Goal: Task Accomplishment & Management: Use online tool/utility

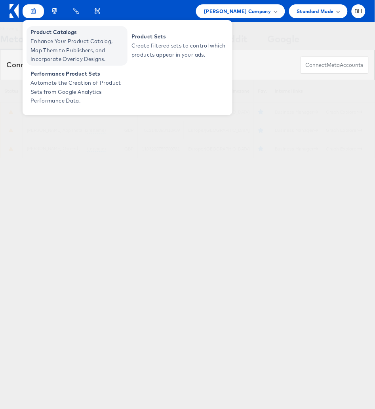
click at [50, 53] on span "Enhance Your Product Catalog, Map Them to Publishers, and Incorporate Overlay D…" at bounding box center [77, 50] width 95 height 27
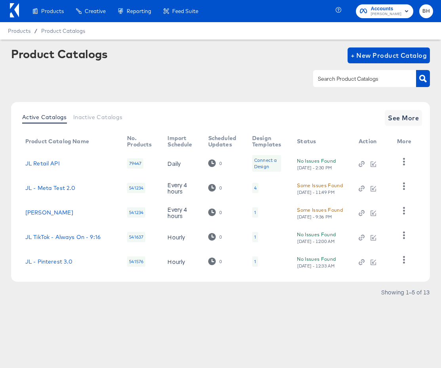
click at [337, 15] on button "BH" at bounding box center [426, 11] width 14 height 14
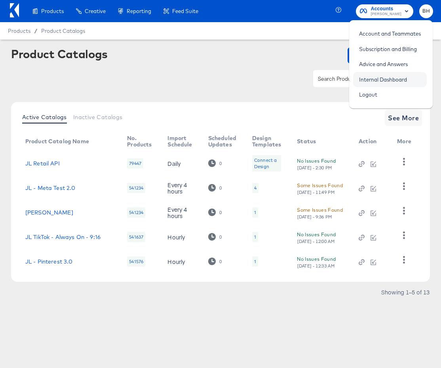
click at [337, 77] on link "Internal Dashboard" at bounding box center [383, 79] width 60 height 14
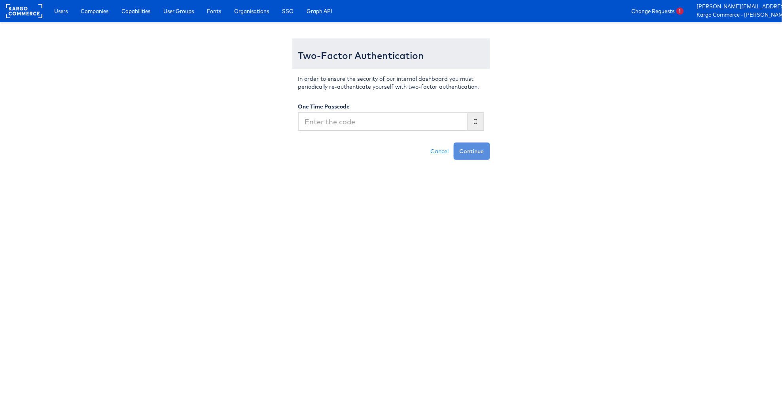
click at [0, 160] on com-1password-button at bounding box center [0, 160] width 0 height 0
type input "098652"
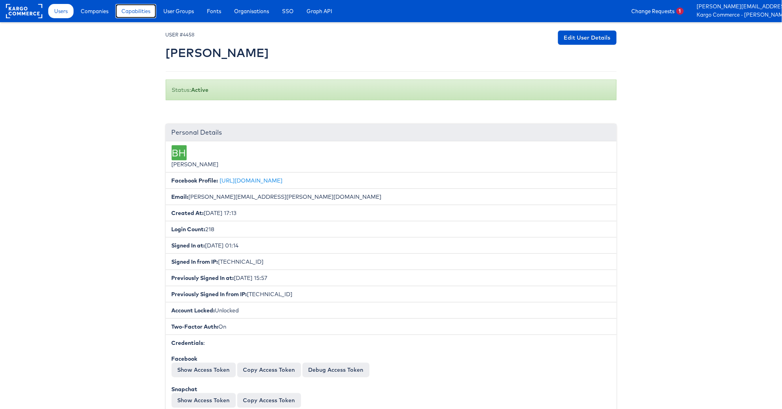
click at [148, 14] on span "Capabilities" at bounding box center [135, 11] width 29 height 8
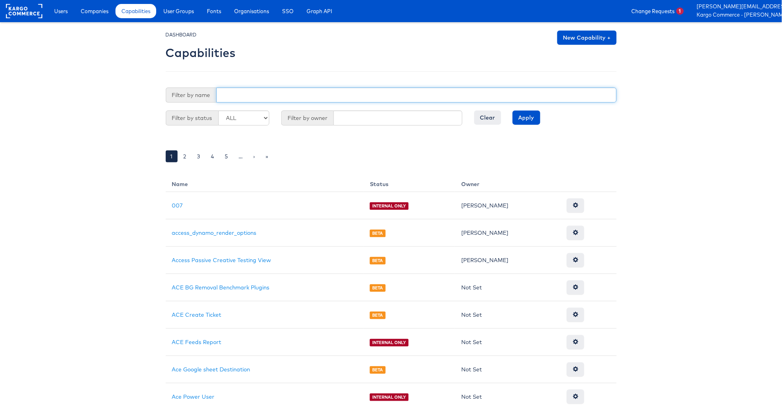
click at [255, 95] on input "text" at bounding box center [416, 94] width 400 height 15
type input "cross"
click at [513, 110] on input "Apply" at bounding box center [527, 117] width 28 height 14
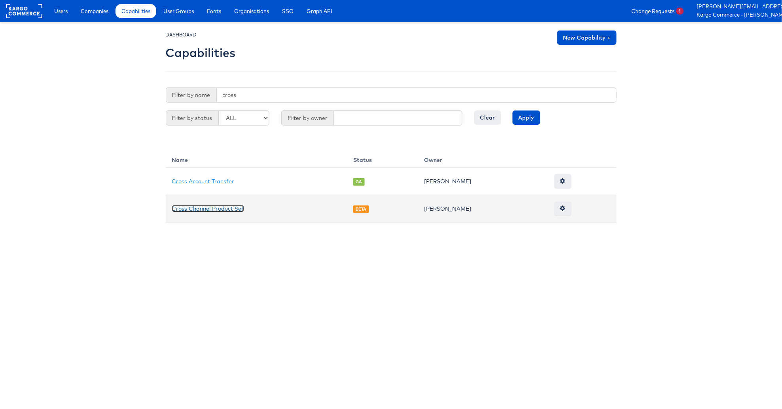
click at [236, 210] on link "Cross Channel Product Set" at bounding box center [208, 208] width 72 height 7
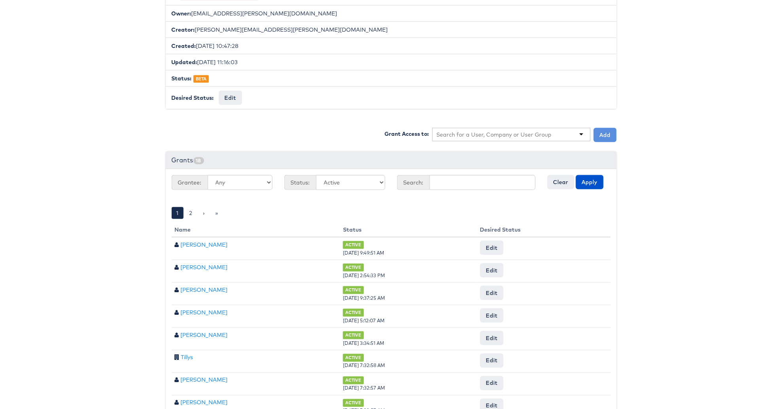
scroll to position [164, 0]
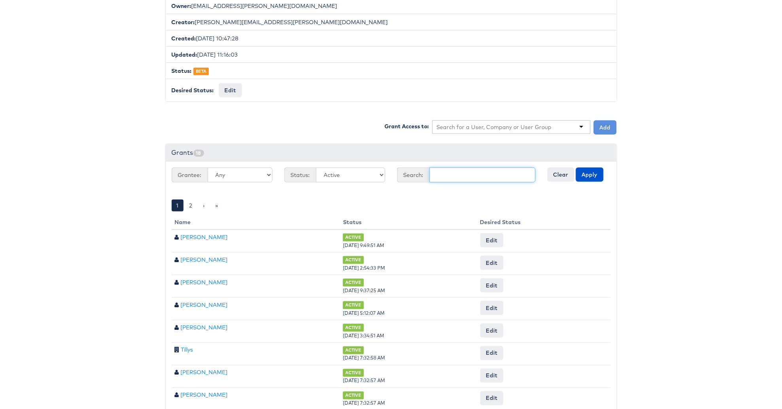
click at [441, 176] on input "text" at bounding box center [482, 174] width 106 height 15
type input "bradley"
click at [576, 167] on button "Apply" at bounding box center [590, 174] width 28 height 14
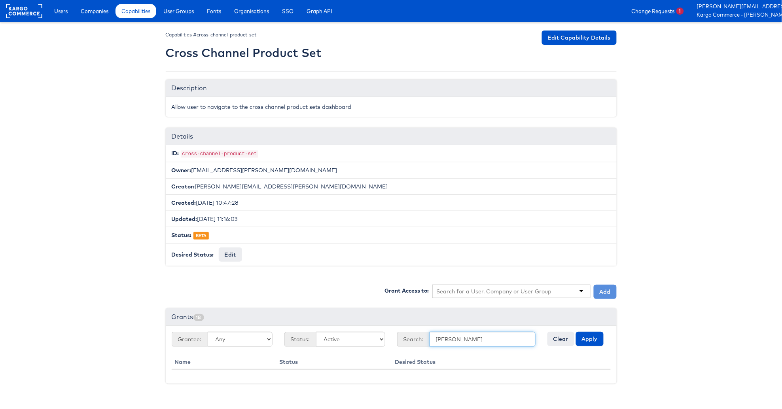
click at [450, 341] on input "bradley" at bounding box center [482, 338] width 106 height 15
click at [494, 292] on input "text" at bounding box center [494, 291] width 115 height 8
type input "brad"
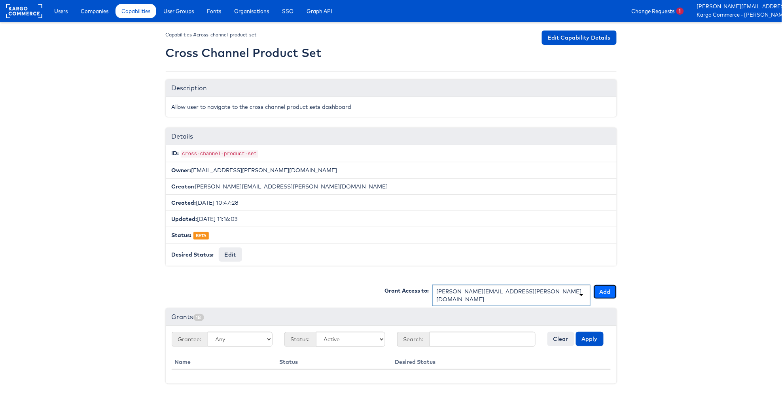
click at [609, 294] on button "Add" at bounding box center [605, 291] width 23 height 14
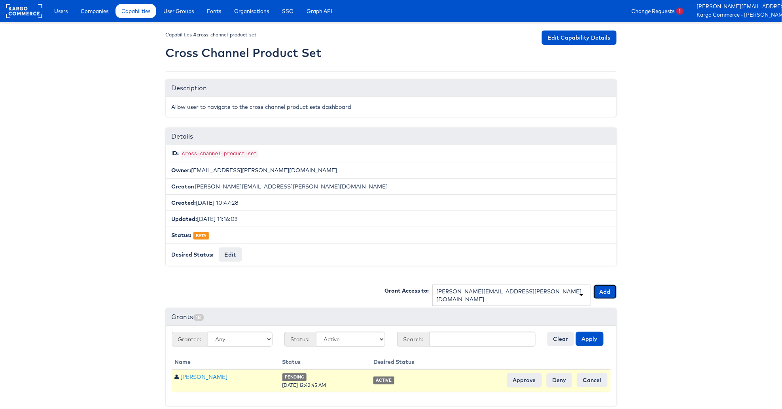
scroll to position [7, 0]
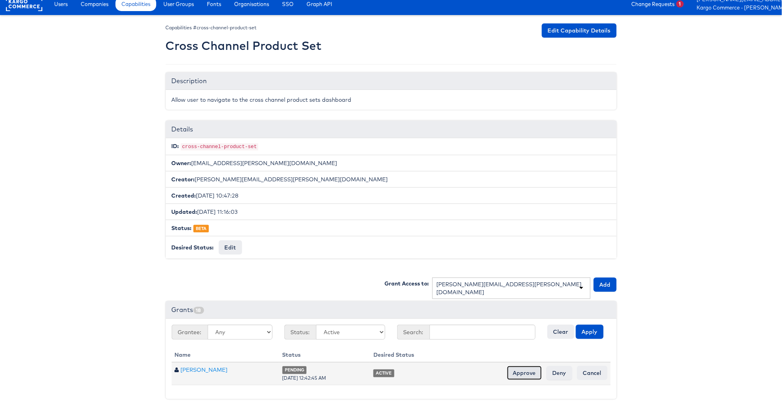
click at [531, 367] on input "Approve" at bounding box center [524, 372] width 35 height 14
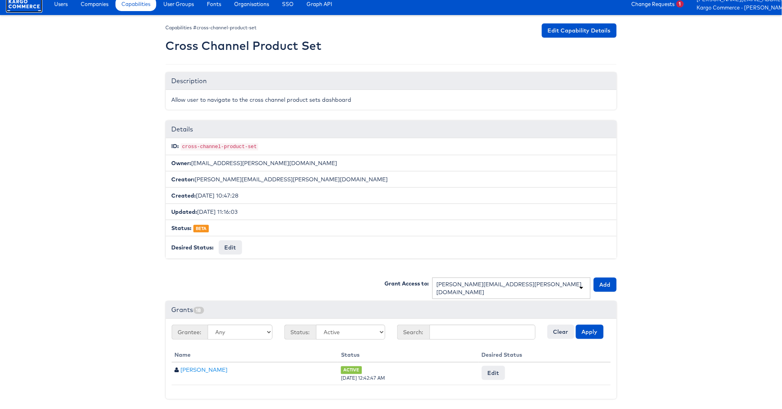
click at [21, 7] on rect at bounding box center [24, 4] width 36 height 14
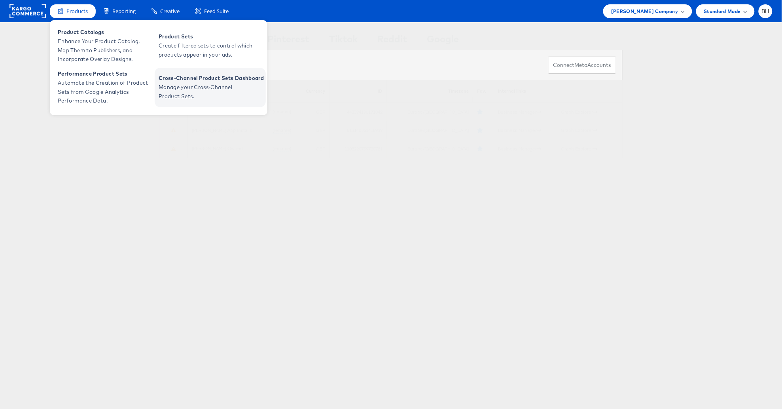
click at [182, 93] on span "Manage your Cross-Channel Product Sets." at bounding box center [206, 92] width 95 height 18
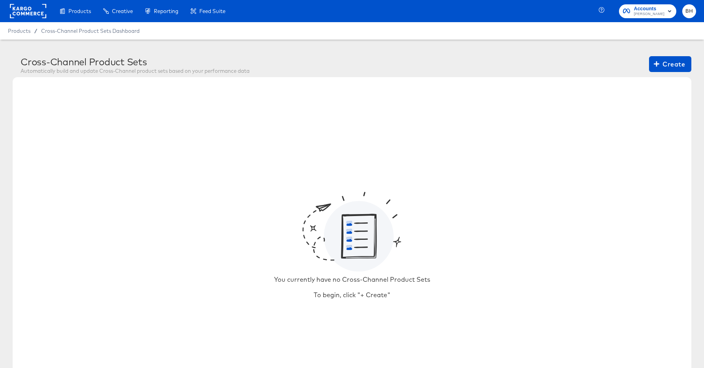
click at [30, 11] on rect at bounding box center [28, 11] width 36 height 14
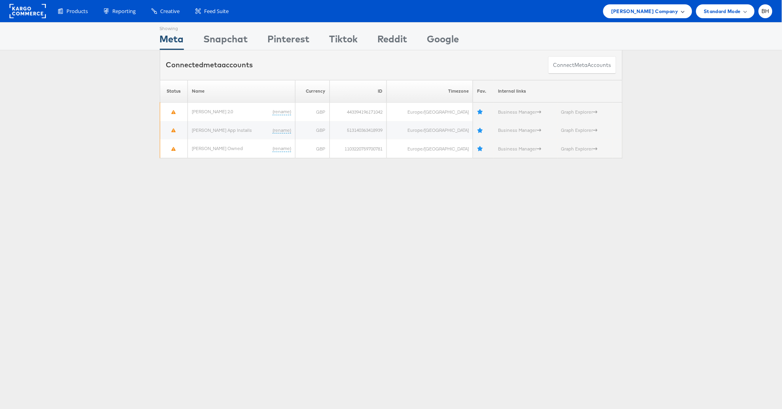
click at [675, 13] on span "John Lewis Company" at bounding box center [644, 11] width 67 height 8
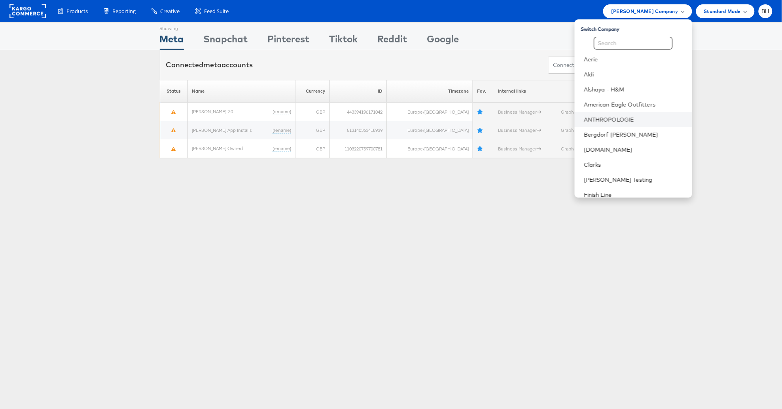
click at [647, 123] on li "ANTHROPOLOGIE" at bounding box center [633, 119] width 117 height 15
click at [612, 121] on link "ANTHROPOLOGIE" at bounding box center [635, 119] width 102 height 8
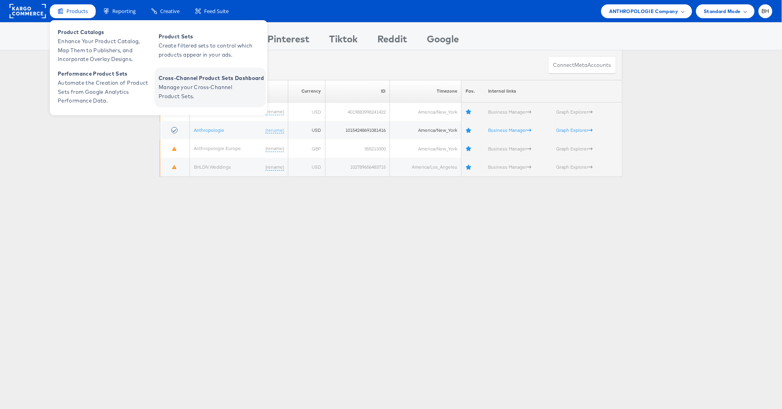
click at [190, 88] on span "Manage your Cross-Channel Product Sets." at bounding box center [206, 92] width 95 height 18
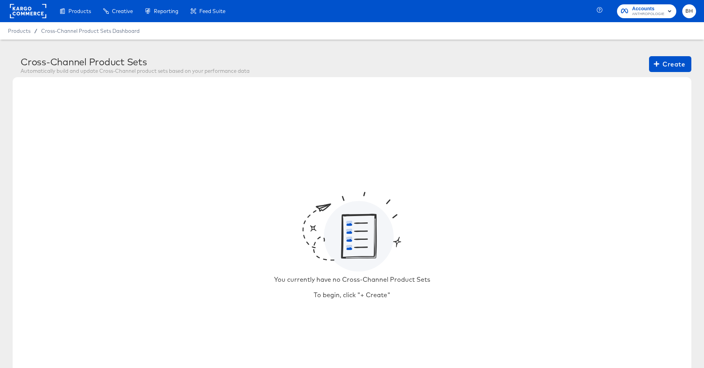
click at [28, 13] on rect at bounding box center [28, 11] width 36 height 14
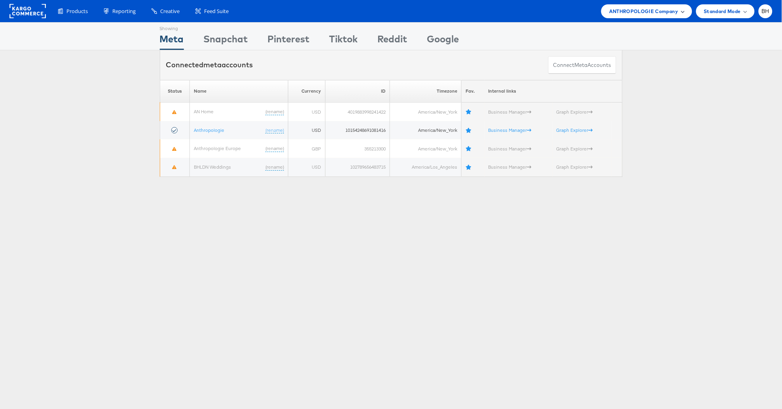
click at [644, 15] on span "ANTHROPOLOGIE Company" at bounding box center [643, 11] width 69 height 8
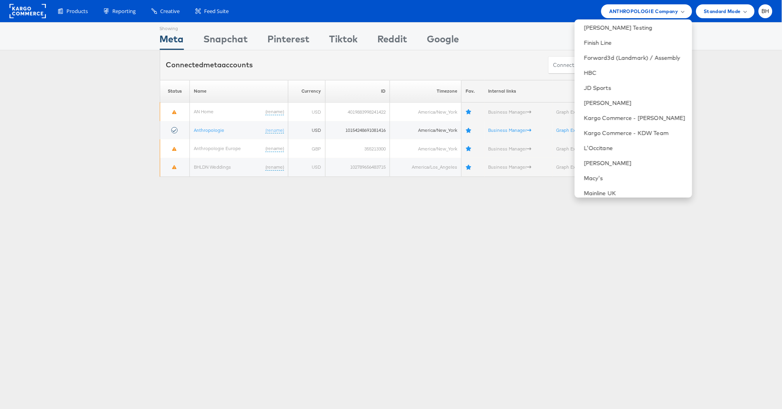
scroll to position [149, 0]
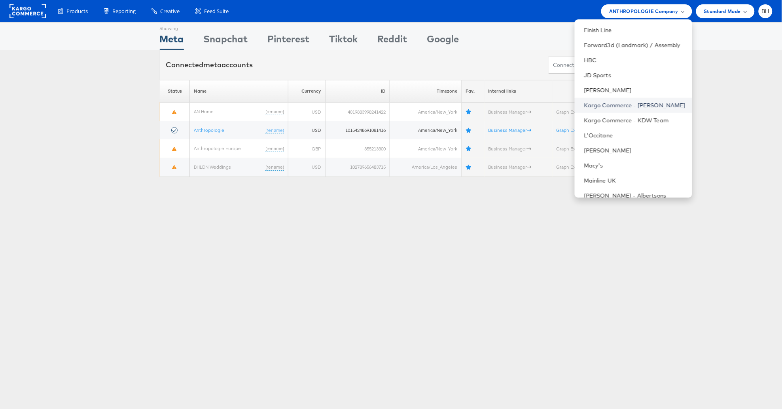
click at [641, 103] on link "Kargo Commerce - [PERSON_NAME]" at bounding box center [635, 105] width 102 height 8
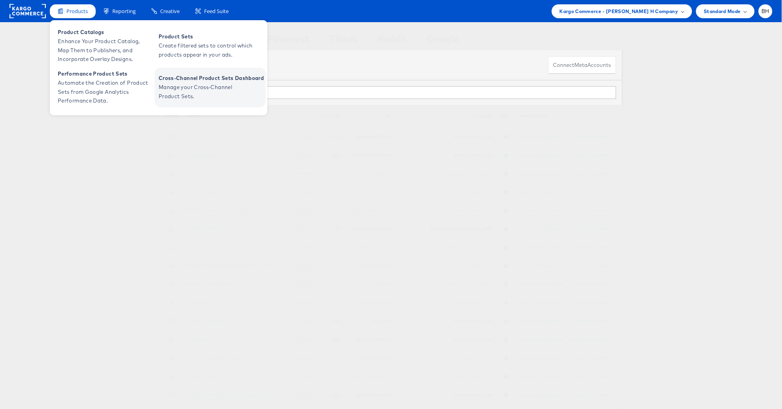
click at [209, 91] on span "Manage your Cross-Channel Product Sets." at bounding box center [206, 92] width 95 height 18
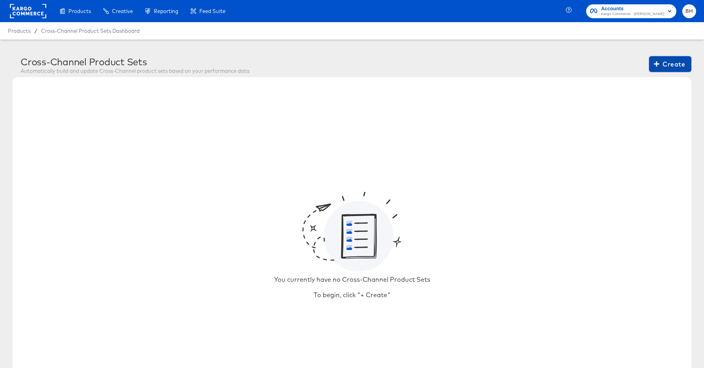
click at [674, 61] on span "Create" at bounding box center [670, 64] width 30 height 11
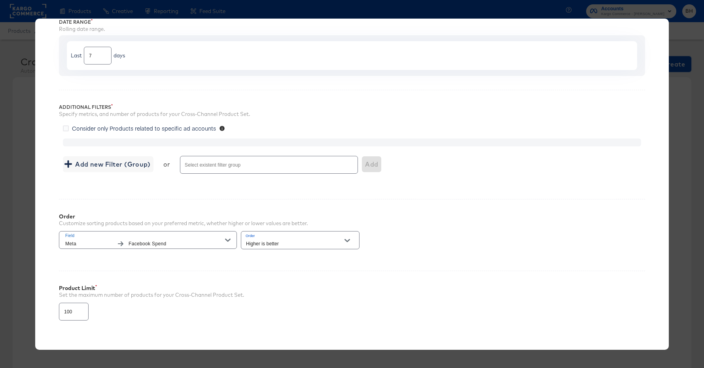
scroll to position [74, 0]
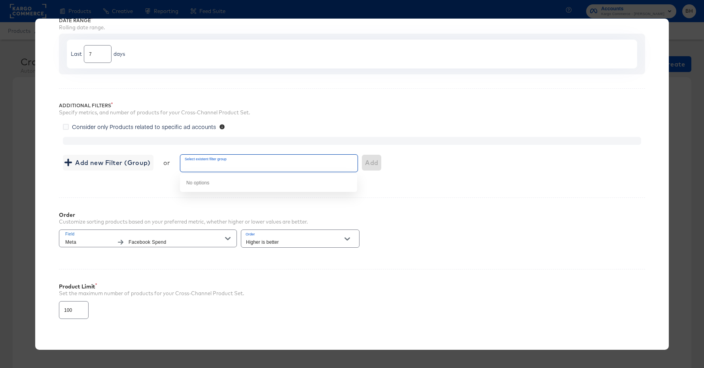
click at [209, 168] on input "Select existent filter group" at bounding box center [257, 166] width 148 height 9
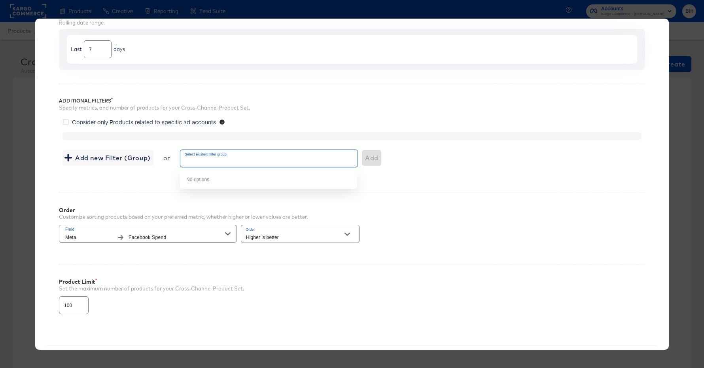
scroll to position [79, 0]
click at [464, 216] on div "Order Customize sorting products based on your preferred metric, whether higher…" at bounding box center [352, 220] width 586 height 57
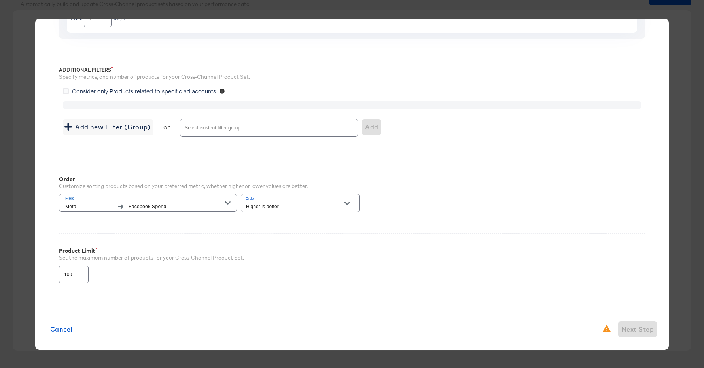
scroll to position [117, 0]
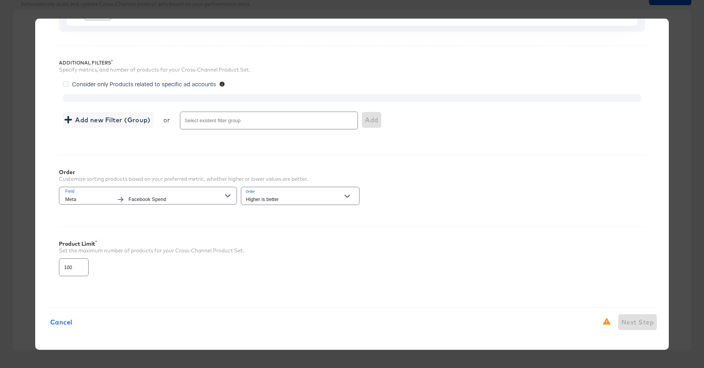
click at [634, 322] on div "Cancel Next Step" at bounding box center [352, 322] width 610 height 16
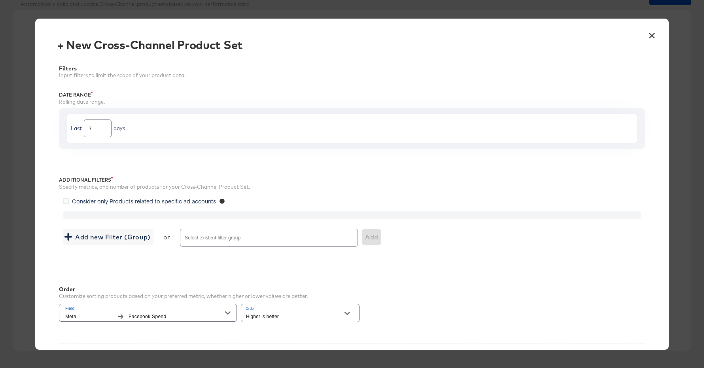
click at [243, 238] on input "Select existent filter group" at bounding box center [257, 240] width 148 height 9
click at [121, 236] on span "Add new Filter (Group)" at bounding box center [108, 236] width 84 height 11
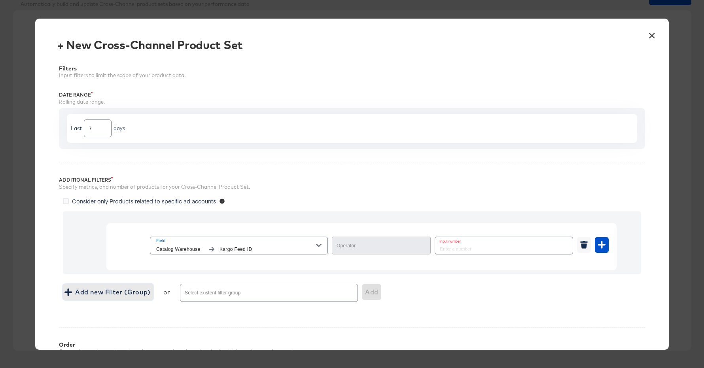
type input "Equal"
click at [453, 247] on input "number" at bounding box center [501, 245] width 133 height 17
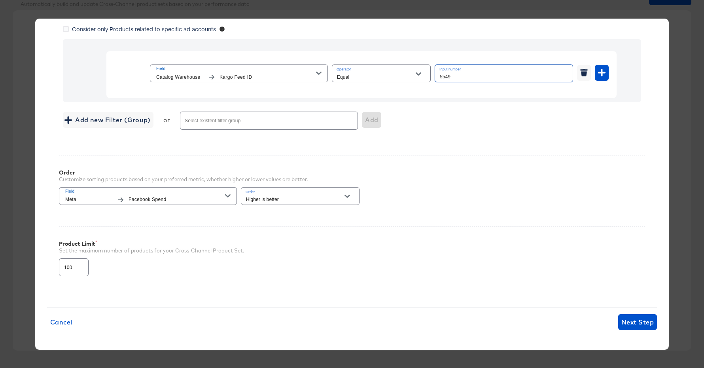
scroll to position [70, 0]
type input "5549"
click at [633, 325] on span "Next Step" at bounding box center [637, 321] width 32 height 11
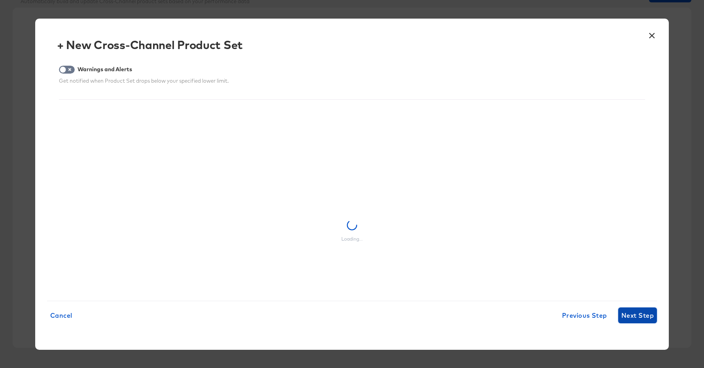
scroll to position [0, 0]
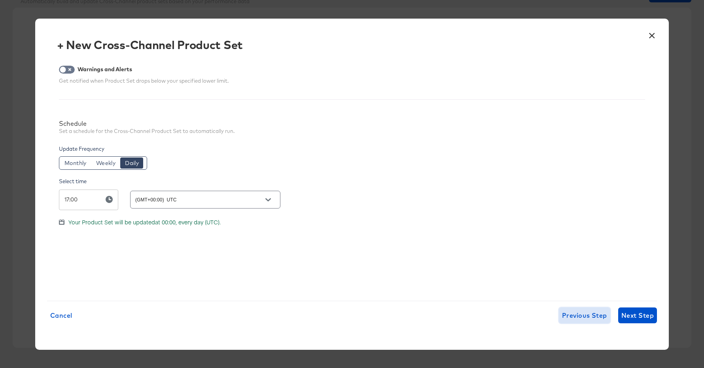
click at [583, 312] on span "Previous Step" at bounding box center [584, 315] width 45 height 11
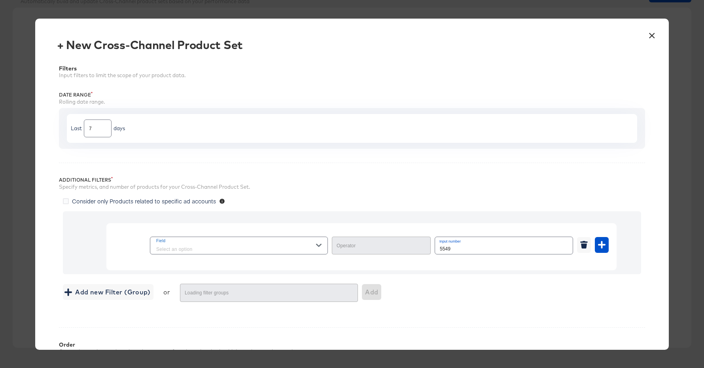
type input "Equal"
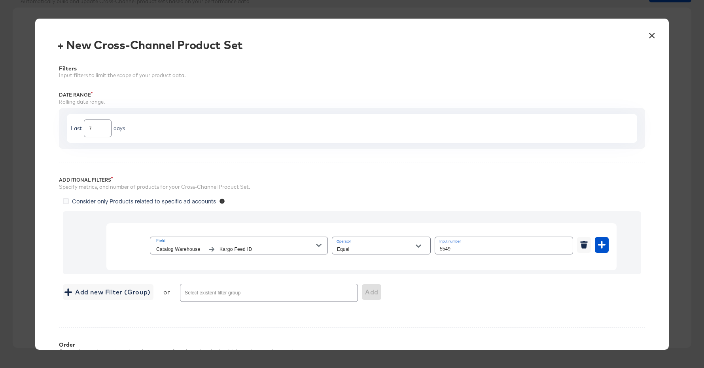
click at [450, 249] on input "5549" at bounding box center [504, 245] width 138 height 17
click at [445, 250] on input "5549" at bounding box center [504, 245] width 138 height 17
type input "5550"
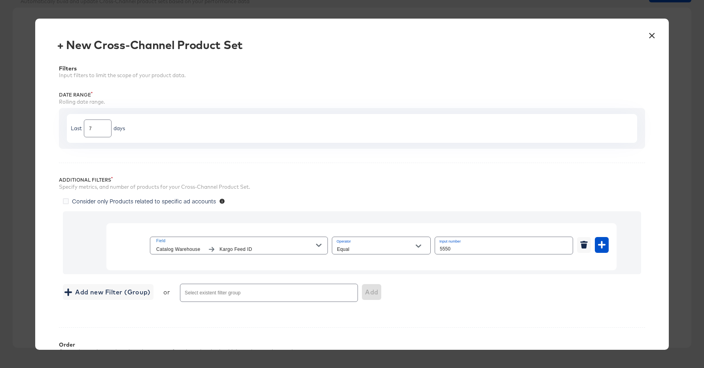
click at [465, 284] on div "Add new Filter (Group) or Select existent filter group Add" at bounding box center [352, 292] width 578 height 21
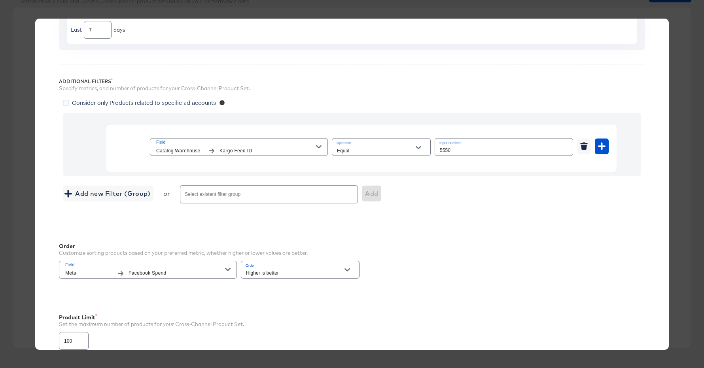
scroll to position [172, 0]
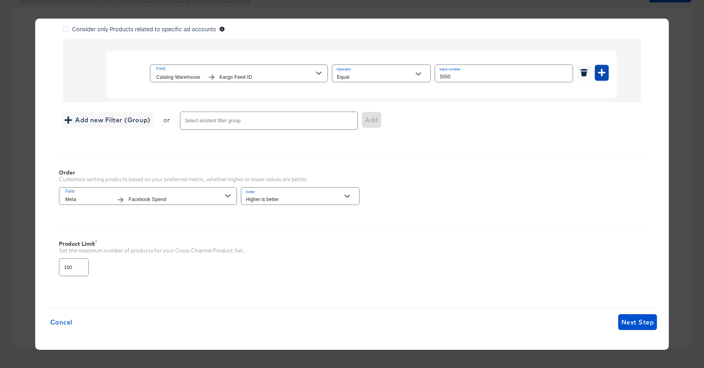
click at [604, 76] on icon "button" at bounding box center [602, 73] width 8 height 8
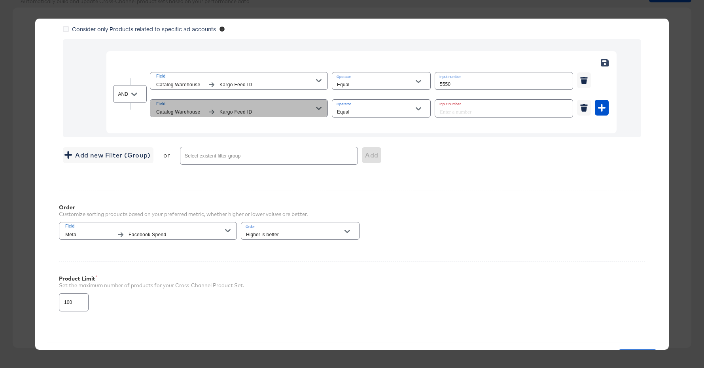
click at [318, 112] on span "Field Catalog Warehouse Kargo Feed ID" at bounding box center [238, 108] width 165 height 16
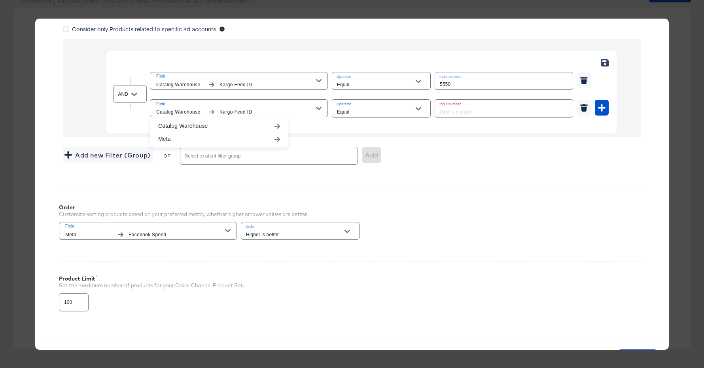
click at [201, 232] on span "Facebook Spend" at bounding box center [177, 235] width 96 height 8
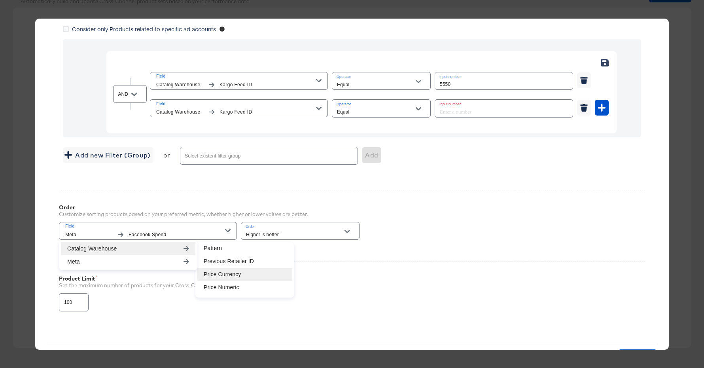
scroll to position [320, 0]
click at [216, 283] on li "Price Numeric" at bounding box center [244, 282] width 95 height 13
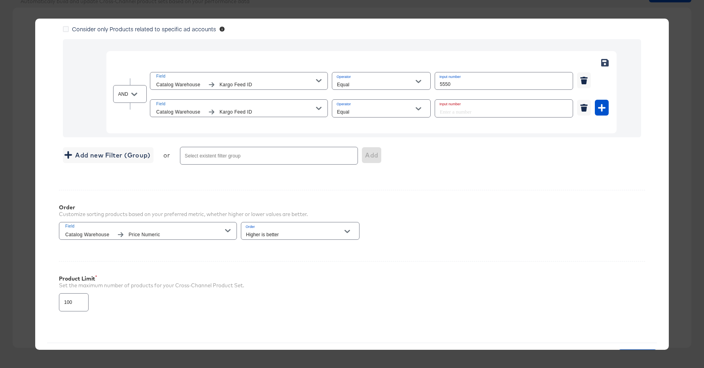
click at [365, 275] on div "Product Limit" at bounding box center [352, 278] width 586 height 6
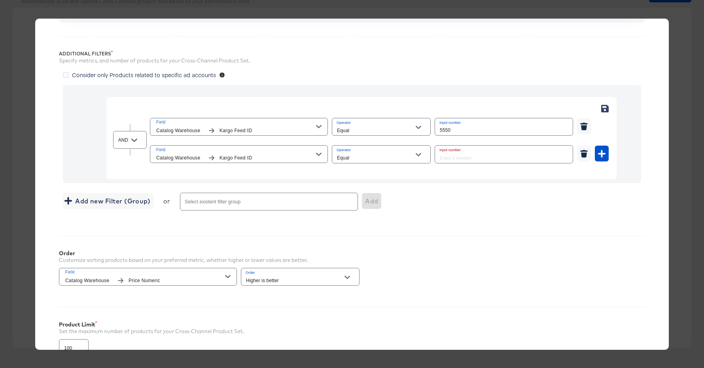
scroll to position [119, 0]
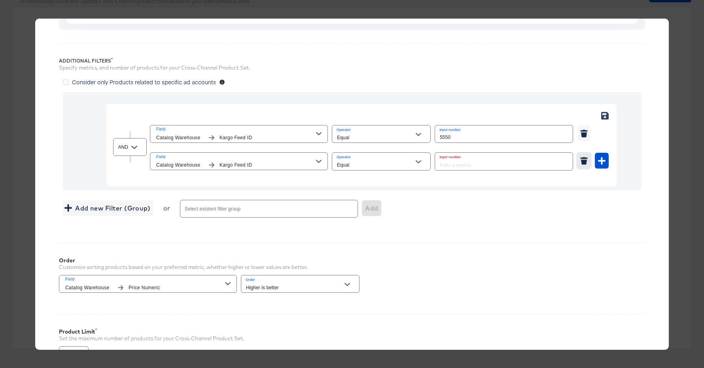
click at [583, 161] on icon "button" at bounding box center [584, 161] width 6 height 5
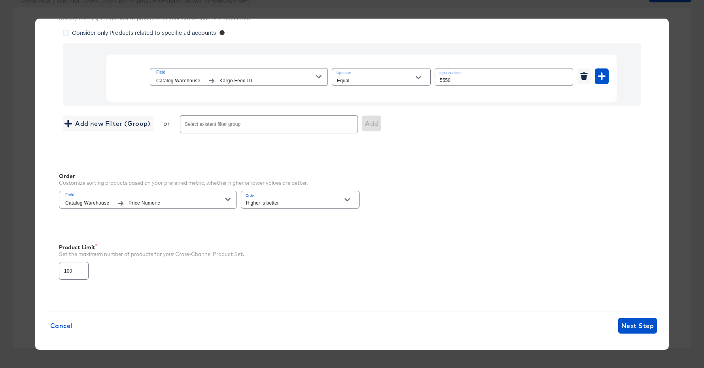
scroll to position [172, 0]
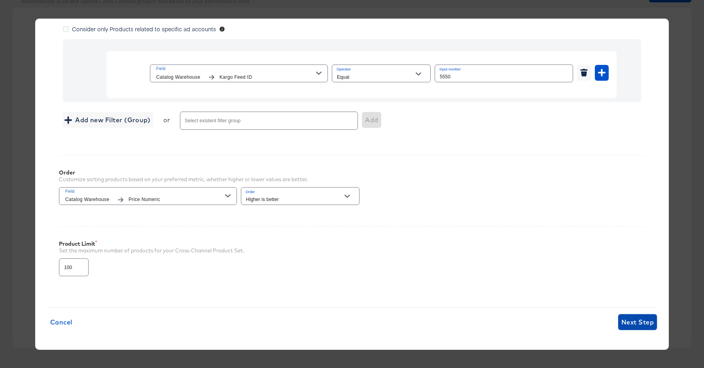
click at [632, 323] on span "Next Step" at bounding box center [637, 321] width 32 height 11
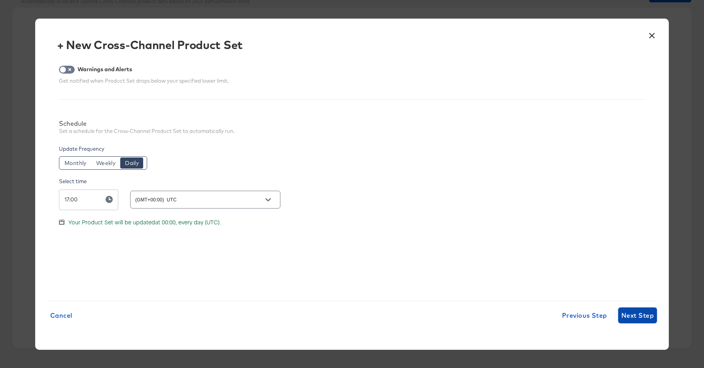
scroll to position [0, 0]
click at [109, 162] on span "Weekly" at bounding box center [105, 163] width 19 height 8
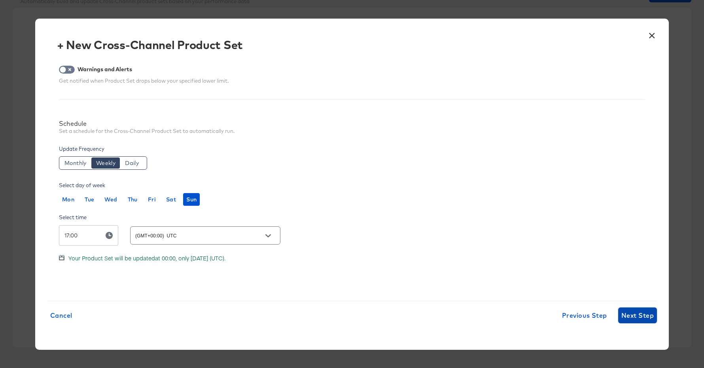
click at [632, 315] on span "Next Step" at bounding box center [637, 315] width 32 height 11
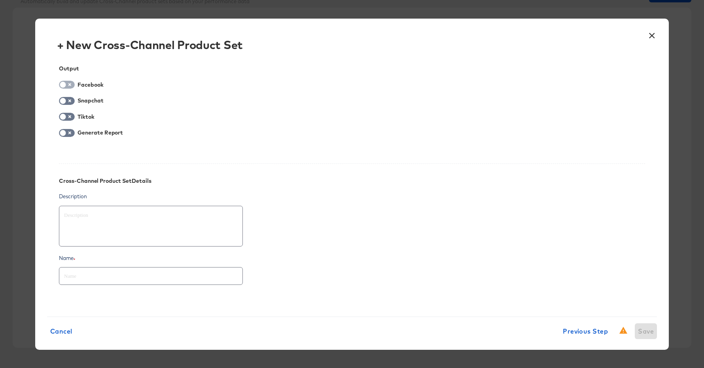
click at [70, 83] on input "checkbox" at bounding box center [63, 87] width 24 height 8
checkbox input "true"
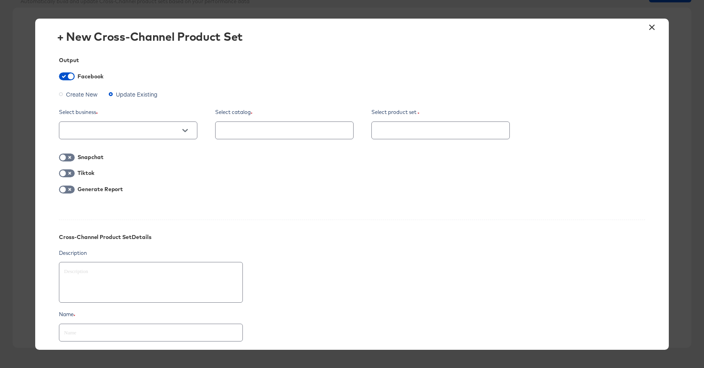
scroll to position [9, 0]
click at [185, 135] on button "Open" at bounding box center [185, 129] width 12 height 12
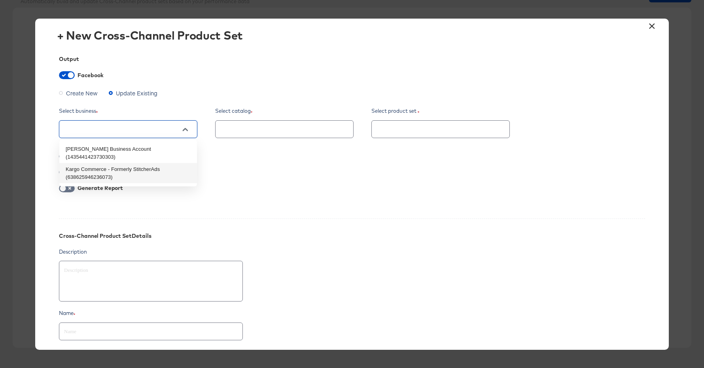
click at [161, 163] on li "Kargo Commerce - Formerly StitcherAds (638625946236073)" at bounding box center [128, 173] width 138 height 20
type textarea "x"
type input "Kargo Commerce - Formerly StitcherAds (638625946236073)"
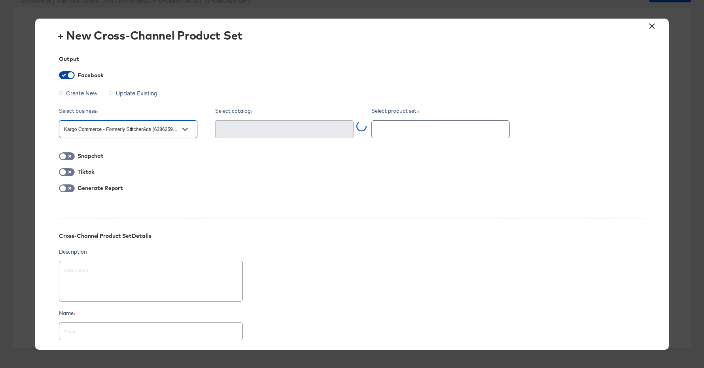
click at [72, 74] on input "checkbox" at bounding box center [71, 77] width 24 height 8
checkbox input "false"
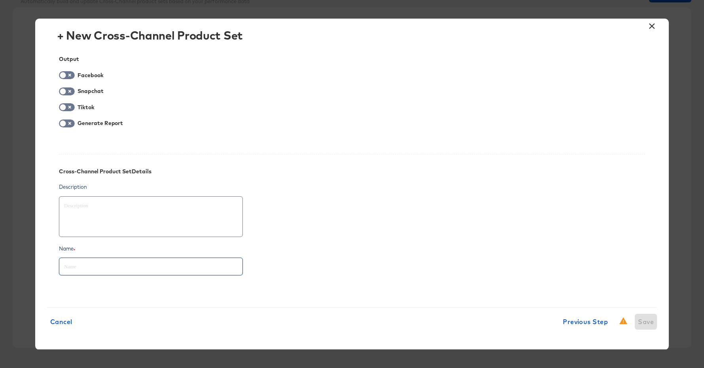
click at [117, 271] on input "text" at bounding box center [150, 263] width 183 height 17
type textarea "x"
type input "b"
type textarea "x"
type input "br"
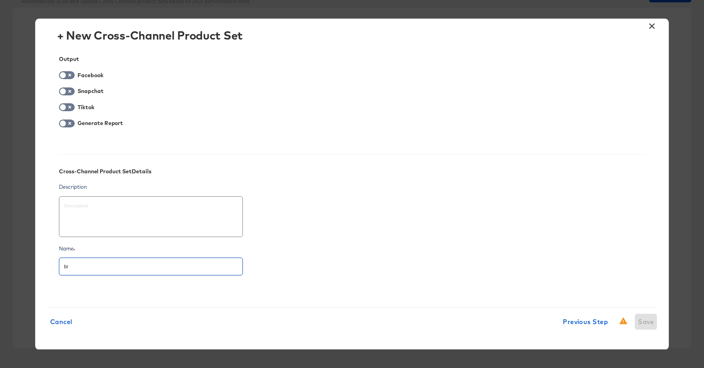
type textarea "x"
type input "bra"
type textarea "x"
type input "brad"
type textarea "x"
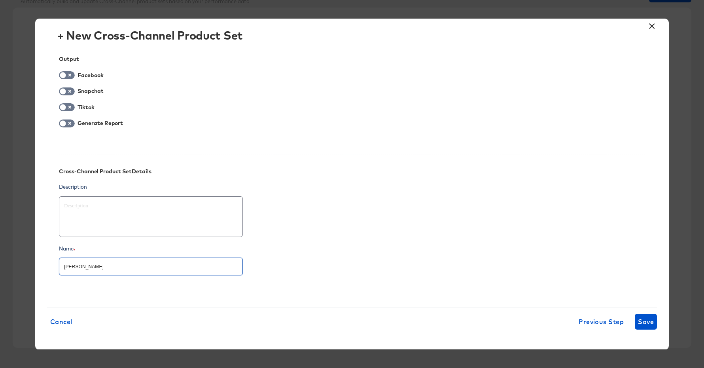
type input "bradl"
type textarea "x"
type input "bradle"
type textarea "x"
type input "bradley"
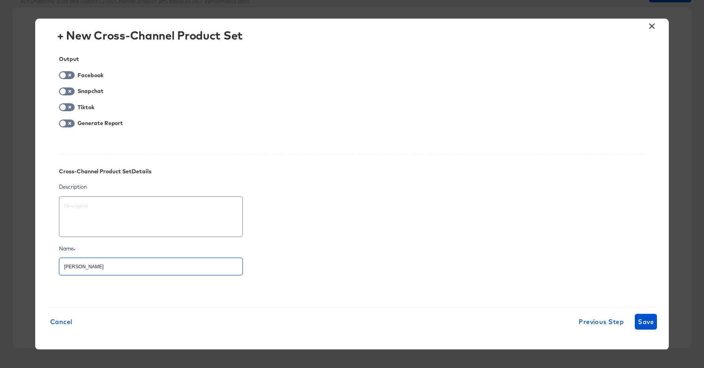
type textarea "x"
type input "bradley_"
type textarea "x"
type input "bradley_t"
type textarea "x"
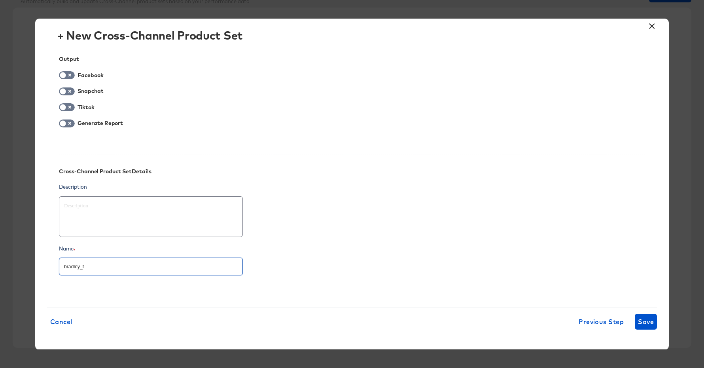
type input "bradley_te"
type textarea "x"
type input "bradley_tes"
type textarea "x"
type input "bradley_test"
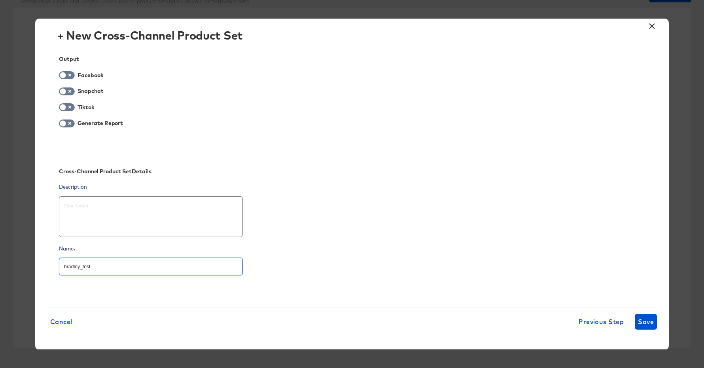
type textarea "x"
type input "bradley_test_"
type textarea "x"
type input "bradley_test_c"
type textarea "x"
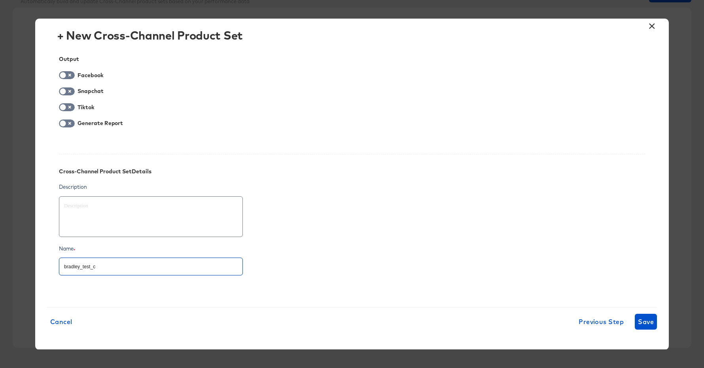
type input "bradley_test_cc"
type textarea "x"
type input "bradley_test_ccp"
type textarea "x"
type input "bradley_test_ccps"
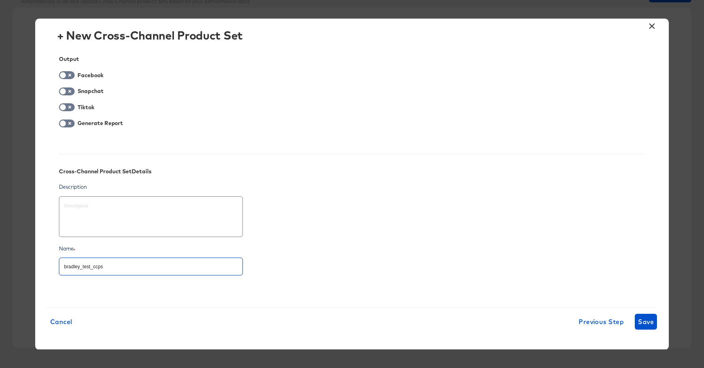
type textarea "x"
click at [200, 227] on textarea at bounding box center [151, 216] width 174 height 28
type textarea "m"
type textarea "x"
type textarea "ma"
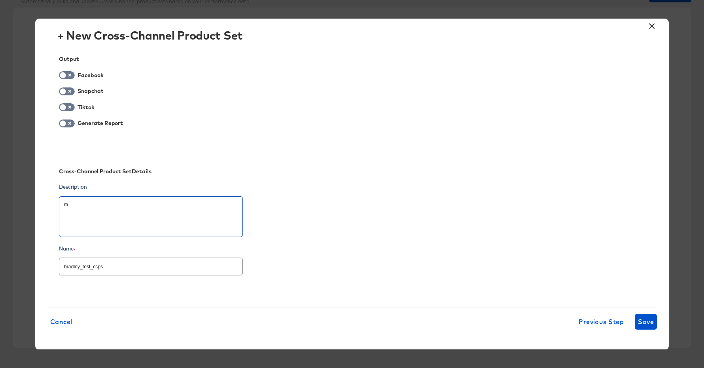
type textarea "x"
type textarea "mac"
type textarea "x"
type textarea "macy"
type textarea "x"
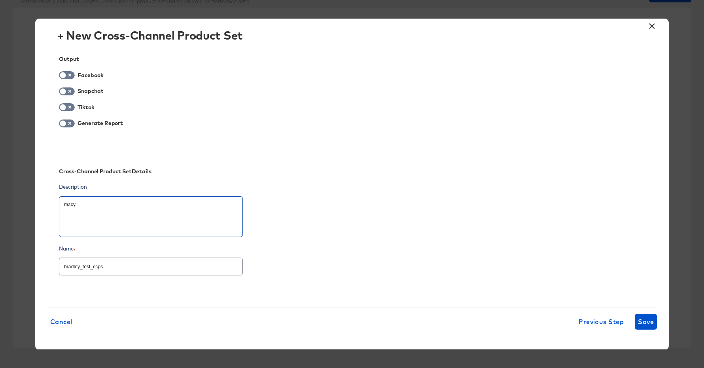
type textarea "macys"
type textarea "x"
type textarea "macys_"
type textarea "x"
type textarea "macys_p"
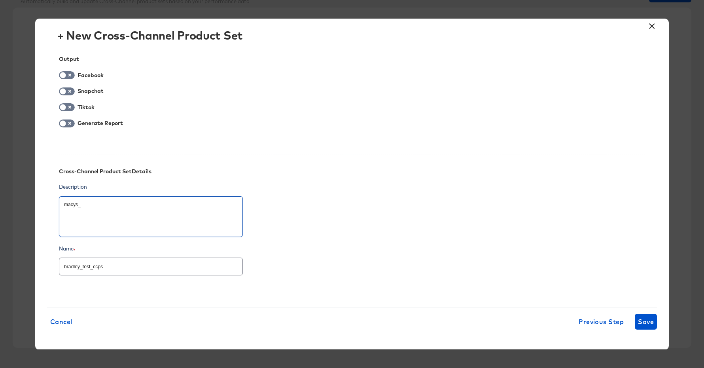
type textarea "x"
type textarea "macys_pr"
type textarea "x"
type textarea "macys_pro"
type textarea "x"
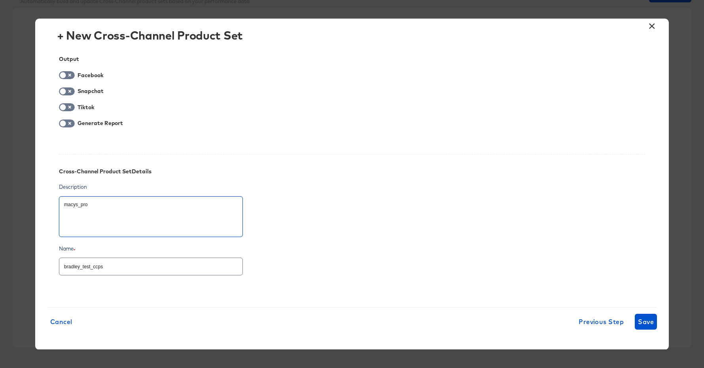
type textarea "macys_prod"
type textarea "x"
type textarea "macys_produ"
type textarea "x"
type textarea "macys_produc"
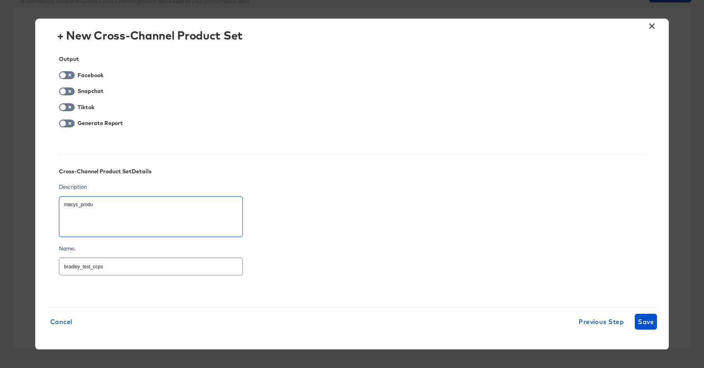
type textarea "x"
type textarea "macys_product"
type textarea "x"
type textarea "macys_product"
type textarea "x"
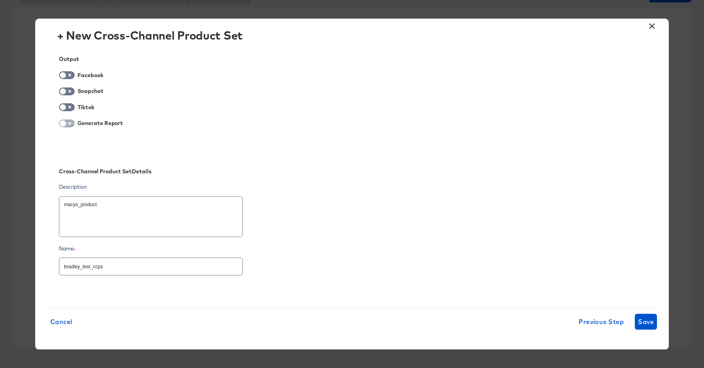
click at [67, 122] on input "checkbox" at bounding box center [63, 125] width 24 height 8
checkbox input "true"
type textarea "x"
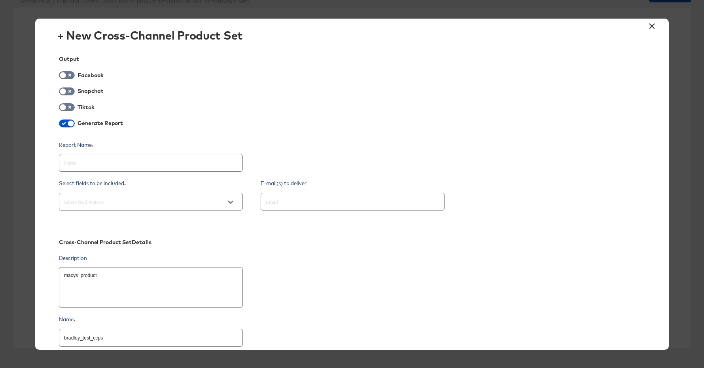
click at [118, 165] on input "text" at bounding box center [150, 159] width 183 height 17
click at [124, 205] on input "text" at bounding box center [139, 201] width 154 height 9
click at [65, 122] on input "checkbox" at bounding box center [71, 125] width 24 height 8
checkbox input "false"
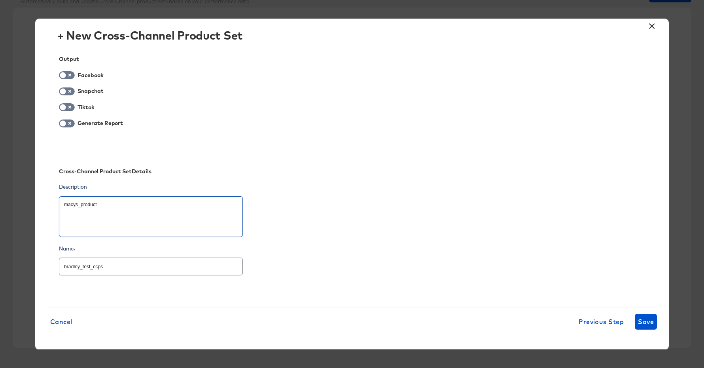
click at [119, 203] on textarea "macys_product" at bounding box center [151, 216] width 174 height 28
type textarea "x"
click at [81, 76] on div "Facebook" at bounding box center [91, 75] width 27 height 6
click at [73, 74] on input "checkbox" at bounding box center [63, 77] width 24 height 8
checkbox input "true"
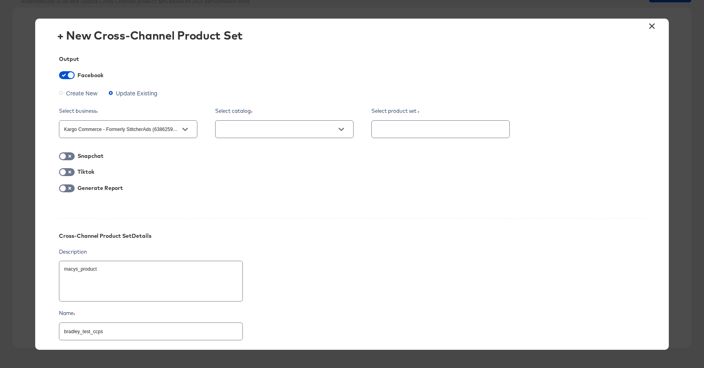
click at [227, 129] on input "text" at bounding box center [278, 129] width 119 height 9
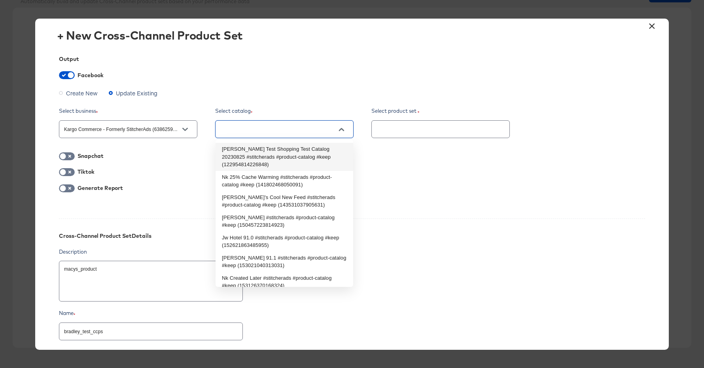
click at [237, 150] on li "Bradley Test Shopping Test Catalog 20230825 #stitcherads #product-catalog #keep…" at bounding box center [285, 157] width 138 height 28
type textarea "x"
type input "Bradley Test Shopping Test Catalog 20230825 #stitcherads #product-catalog #keep…"
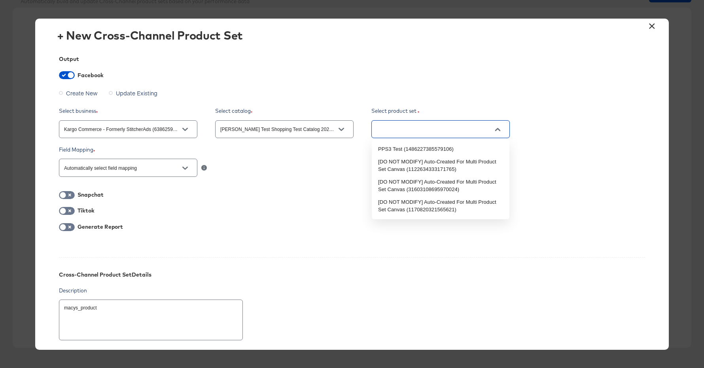
click at [408, 131] on input "text" at bounding box center [434, 129] width 119 height 9
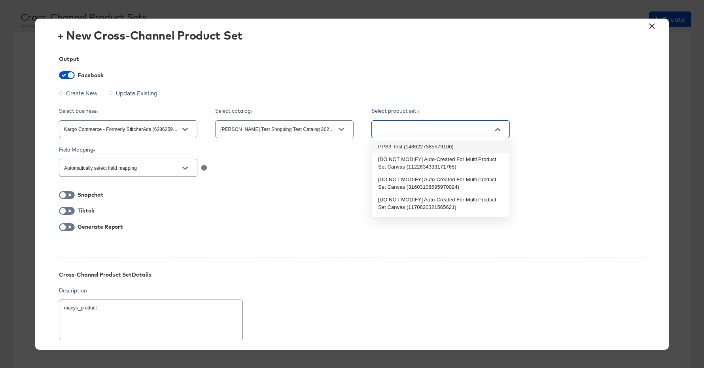
scroll to position [42, 0]
click at [339, 132] on icon "Open" at bounding box center [342, 130] width 6 height 6
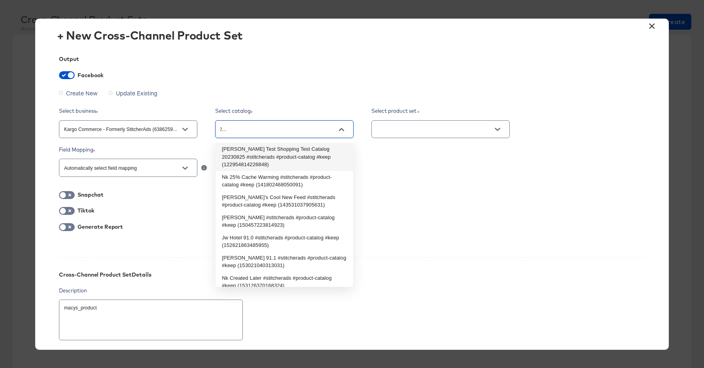
click at [321, 153] on li "Bradley Test Shopping Test Catalog 20230825 #stitcherads #product-catalog #keep…" at bounding box center [285, 157] width 138 height 28
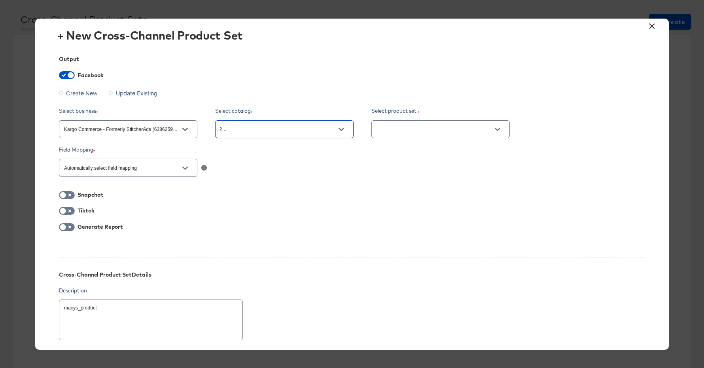
click at [413, 137] on div at bounding box center [440, 129] width 138 height 18
click at [501, 132] on button "Open" at bounding box center [498, 129] width 12 height 12
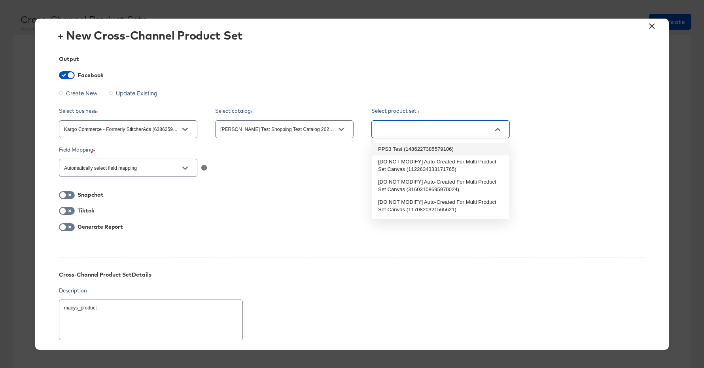
click at [492, 147] on li "PPS3 Test (1486227385579106)" at bounding box center [441, 149] width 138 height 13
type textarea "x"
type input "PPS3 Test (1486227385579106)"
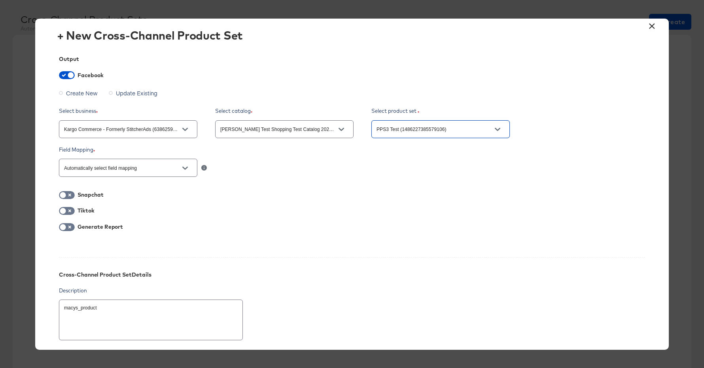
click at [339, 178] on div at bounding box center [352, 178] width 586 height 0
click at [64, 92] on label "Create New" at bounding box center [80, 93] width 42 height 12
click at [0, 0] on input "Create New" at bounding box center [0, 0] width 0 height 0
drag, startPoint x: 460, startPoint y: 128, endPoint x: 371, endPoint y: 129, distance: 89.0
click at [372, 129] on input "PPS3 Test" at bounding box center [441, 125] width 138 height 17
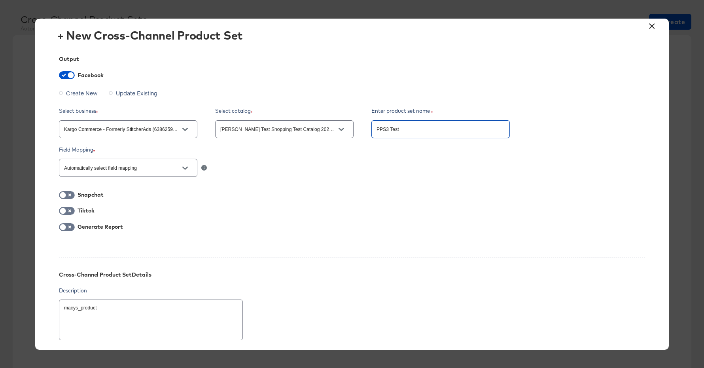
type textarea "x"
type input "c"
type textarea "x"
type input "cc"
type textarea "x"
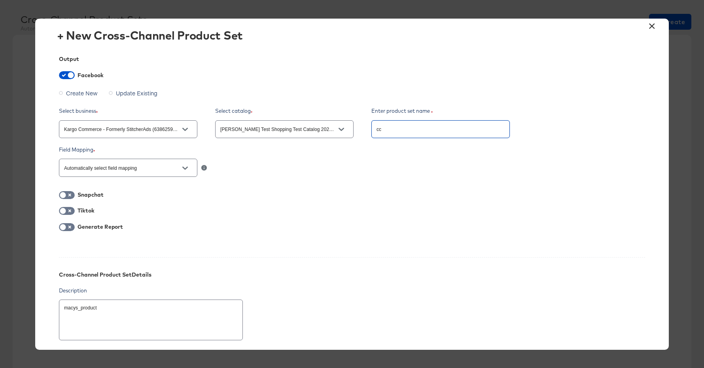
type input "ccp"
type textarea "x"
type input "ccps"
type textarea "x"
type input "ccps"
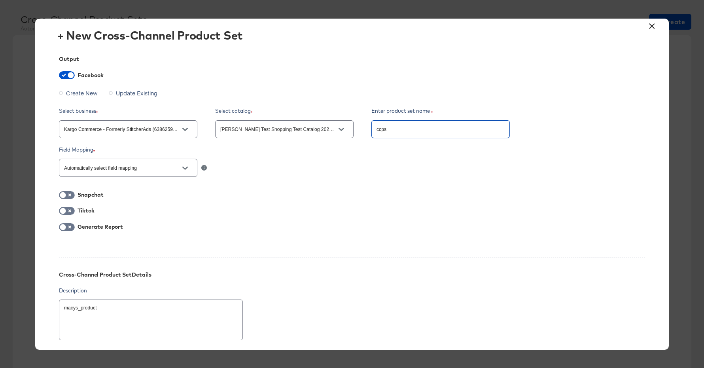
type textarea "x"
type input "ccps t"
type textarea "x"
type input "ccps te"
type textarea "x"
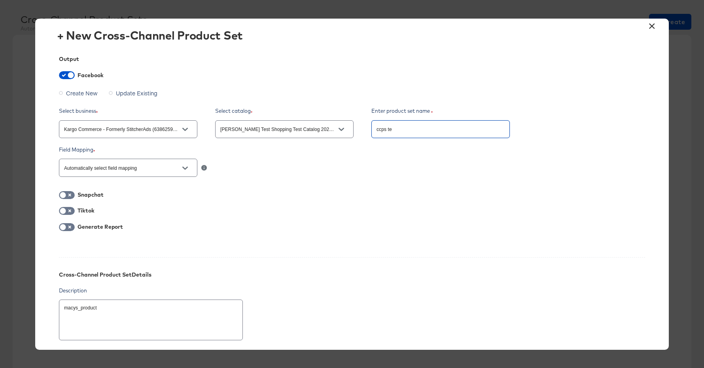
type input "ccps tes"
type textarea "x"
type input "ccps test"
click at [414, 214] on div "Tiktok" at bounding box center [352, 211] width 586 height 10
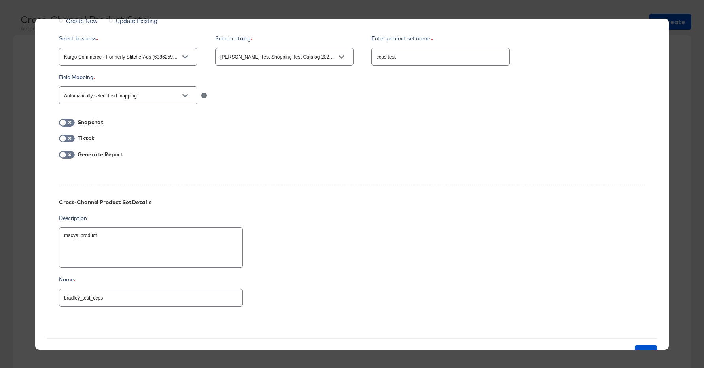
scroll to position [113, 0]
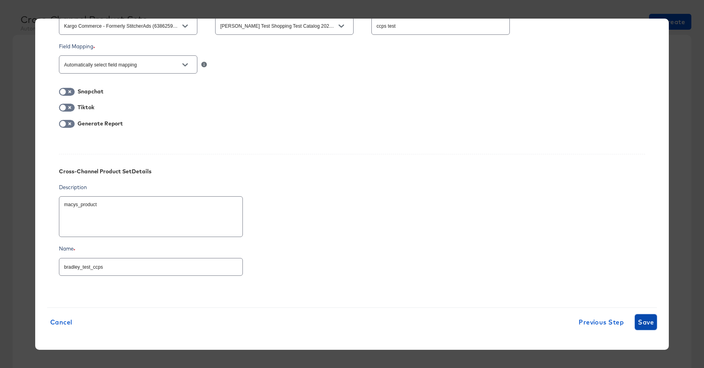
click at [645, 322] on span "Save" at bounding box center [646, 321] width 16 height 11
type textarea "x"
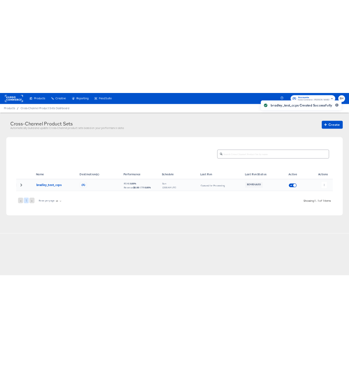
scroll to position [0, 0]
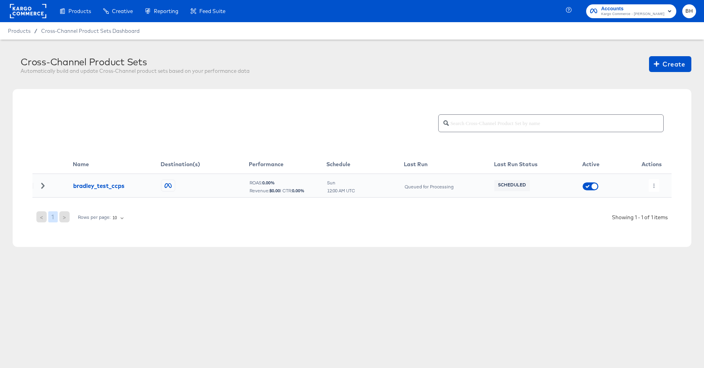
click at [42, 187] on icon at bounding box center [42, 186] width 3 height 6
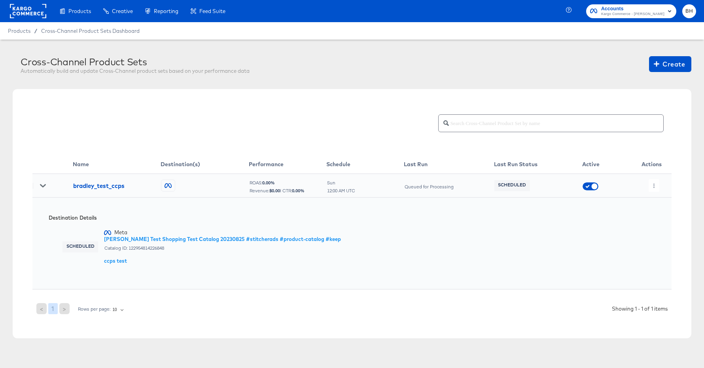
click at [157, 140] on div at bounding box center [351, 132] width 639 height 46
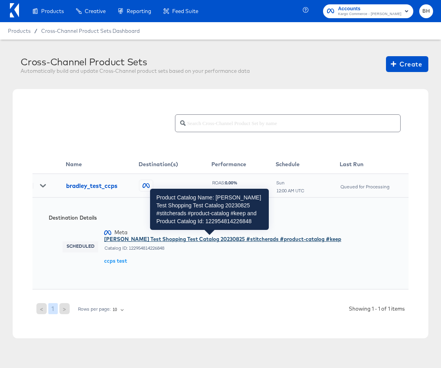
click at [288, 238] on div "[PERSON_NAME] Test Shopping Test Catalog 20230825 #stitcherads #product-catalog…" at bounding box center [222, 239] width 237 height 8
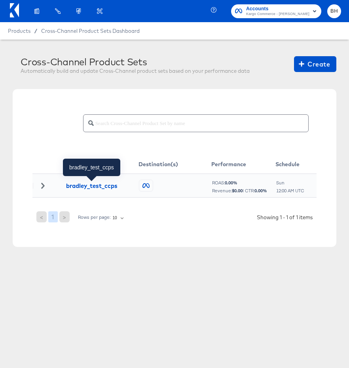
click at [91, 186] on div "bradley_test_ccps" at bounding box center [91, 186] width 51 height 8
click at [44, 189] on td at bounding box center [48, 186] width 33 height 24
click at [43, 186] on icon at bounding box center [42, 186] width 3 height 6
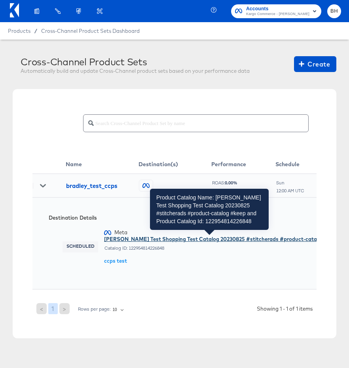
click at [175, 239] on div "[PERSON_NAME] Test Shopping Test Catalog 20230825 #stitcherads #product-catalog…" at bounding box center [222, 239] width 237 height 8
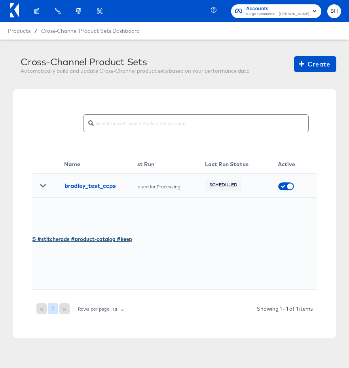
scroll to position [0, 244]
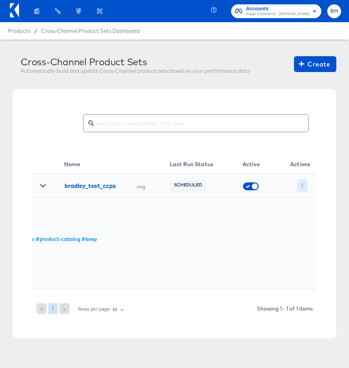
click at [303, 182] on button "button" at bounding box center [302, 185] width 11 height 13
click at [305, 231] on li "Run Now" at bounding box center [318, 227] width 42 height 13
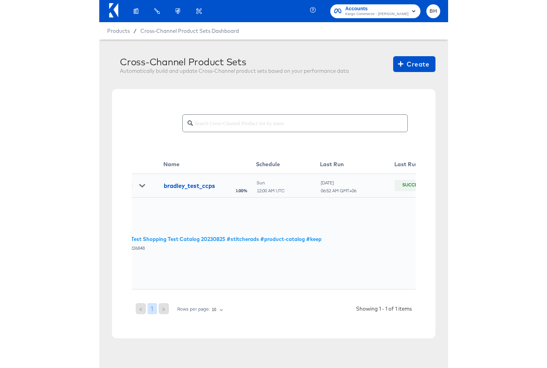
scroll to position [0, 0]
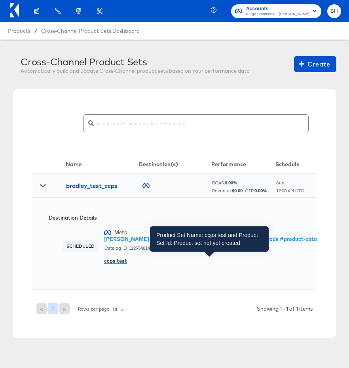
click at [119, 261] on div "ccps test" at bounding box center [222, 261] width 237 height 8
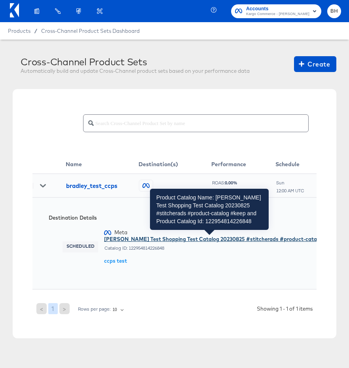
click at [256, 239] on div "[PERSON_NAME] Test Shopping Test Catalog 20230825 #stitcherads #product-catalog…" at bounding box center [222, 239] width 237 height 8
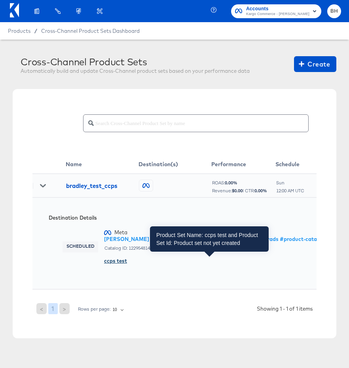
click at [120, 262] on div "ccps test" at bounding box center [222, 261] width 237 height 8
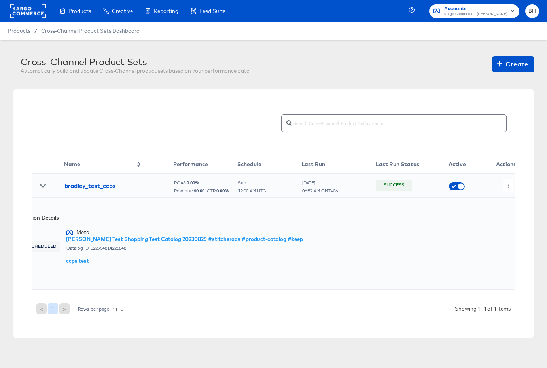
scroll to position [0, 46]
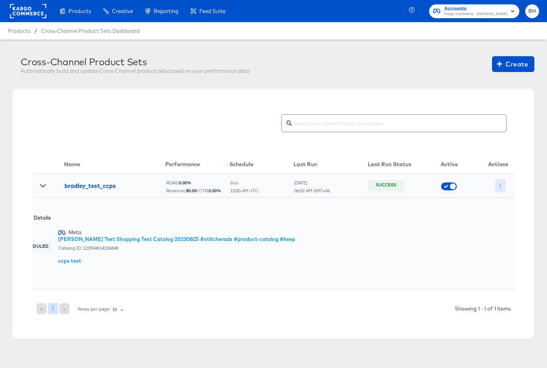
click at [503, 184] on button "button" at bounding box center [500, 185] width 11 height 13
click at [448, 223] on div at bounding box center [273, 184] width 547 height 368
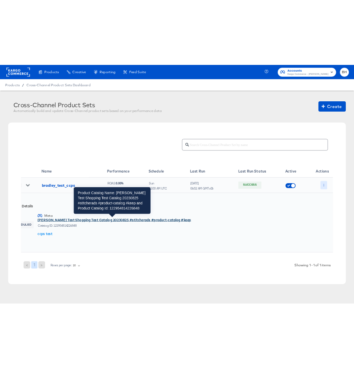
scroll to position [0, 0]
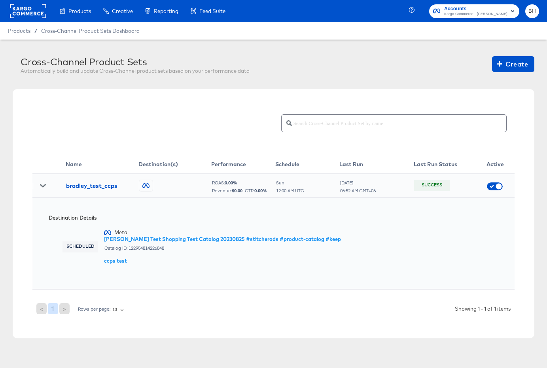
click at [46, 191] on td at bounding box center [48, 186] width 33 height 24
click at [44, 185] on icon at bounding box center [43, 186] width 6 height 6
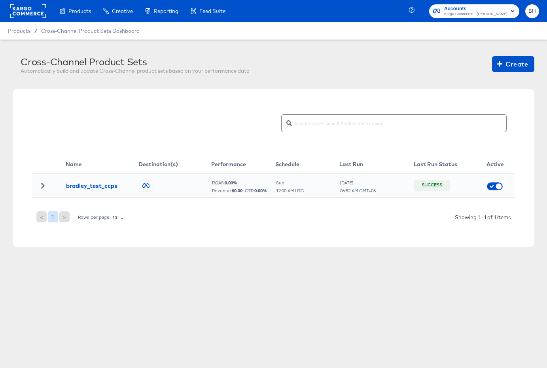
click at [44, 185] on icon at bounding box center [42, 186] width 3 height 6
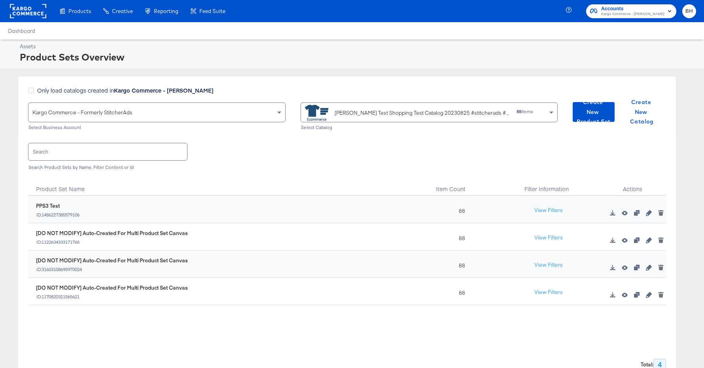
click at [305, 157] on div "Search Search Product Sets by Name, Filter Content or Id" at bounding box center [347, 155] width 638 height 41
click at [482, 161] on div "Search Search Product Sets by Name, Filter Content or Id" at bounding box center [347, 155] width 638 height 41
click at [134, 152] on input "text" at bounding box center [107, 151] width 159 height 17
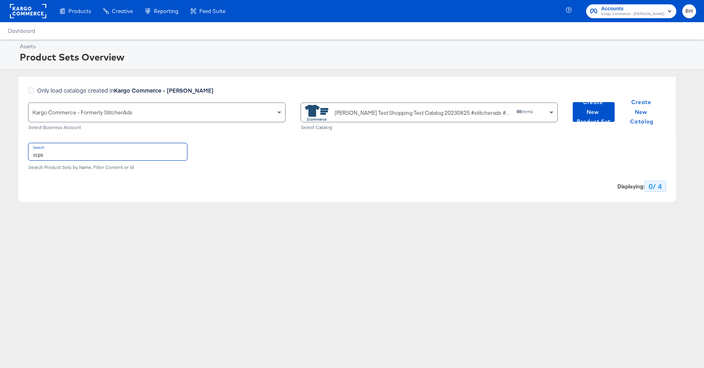
type input "ccps"
